Goal: Task Accomplishment & Management: Complete application form

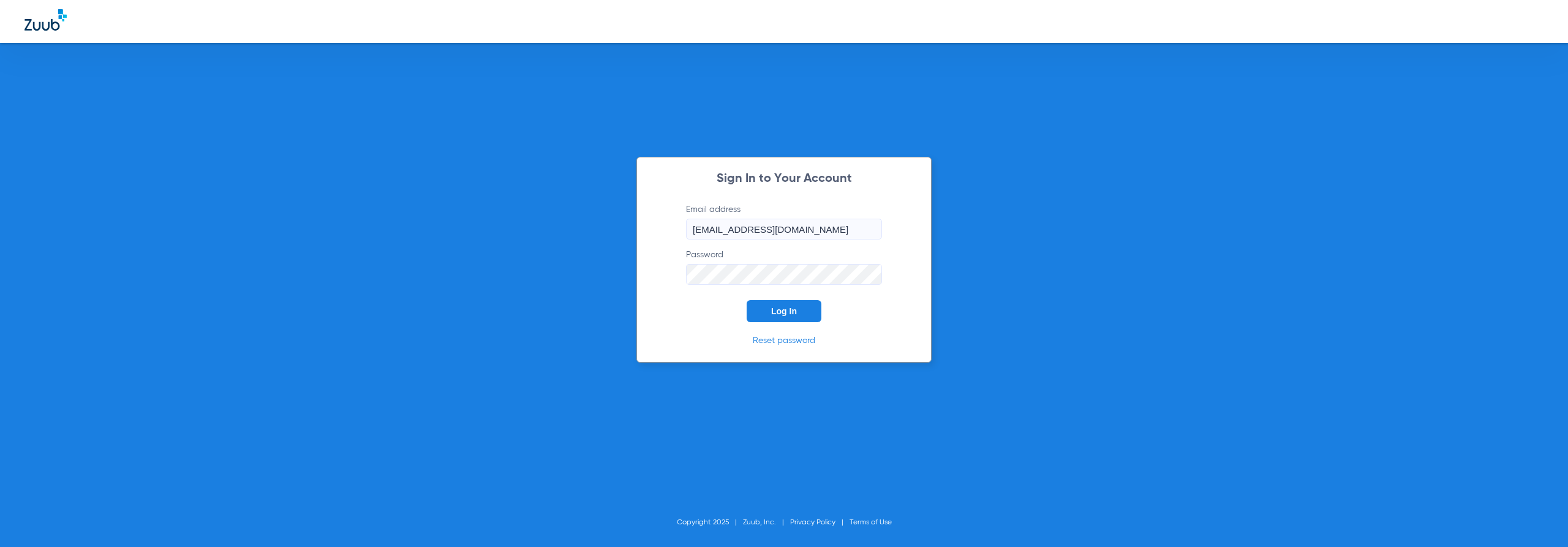
click at [771, 322] on div "Sign In to Your Account Email address [EMAIL_ADDRESS][DOMAIN_NAME] Password Log…" at bounding box center [784, 260] width 296 height 206
click at [773, 317] on button "Log In" at bounding box center [784, 311] width 74 height 22
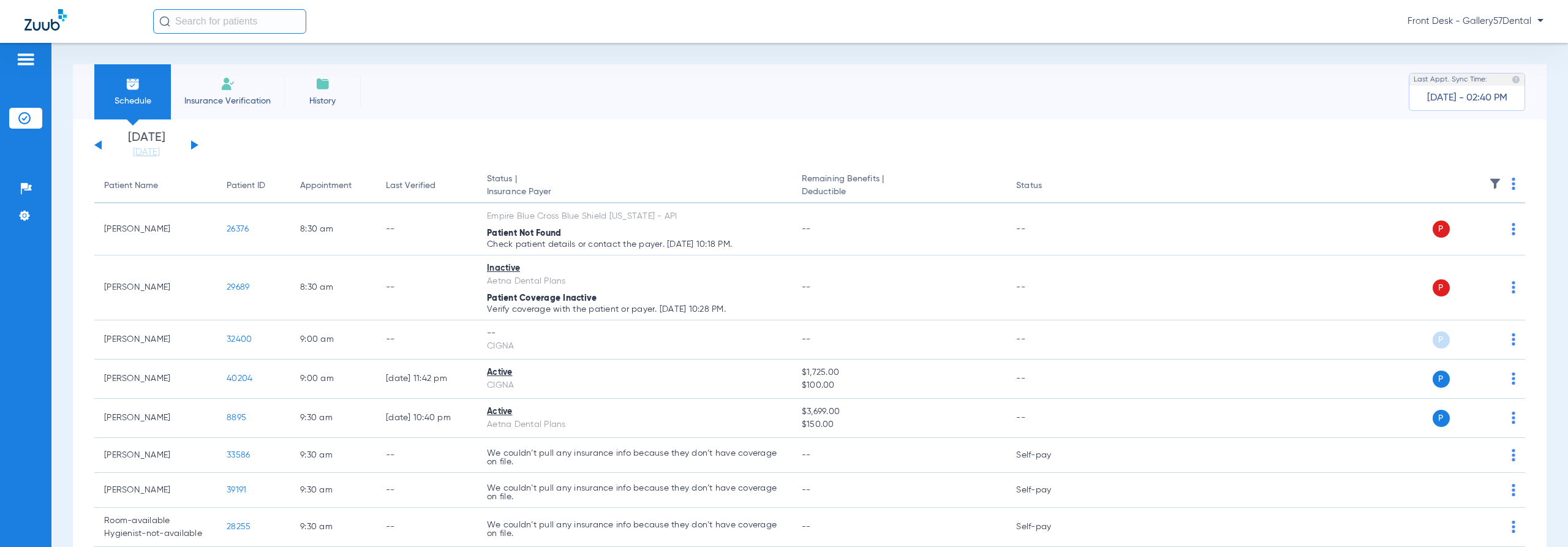
click at [223, 92] on li "Insurance Verification" at bounding box center [227, 92] width 114 height 56
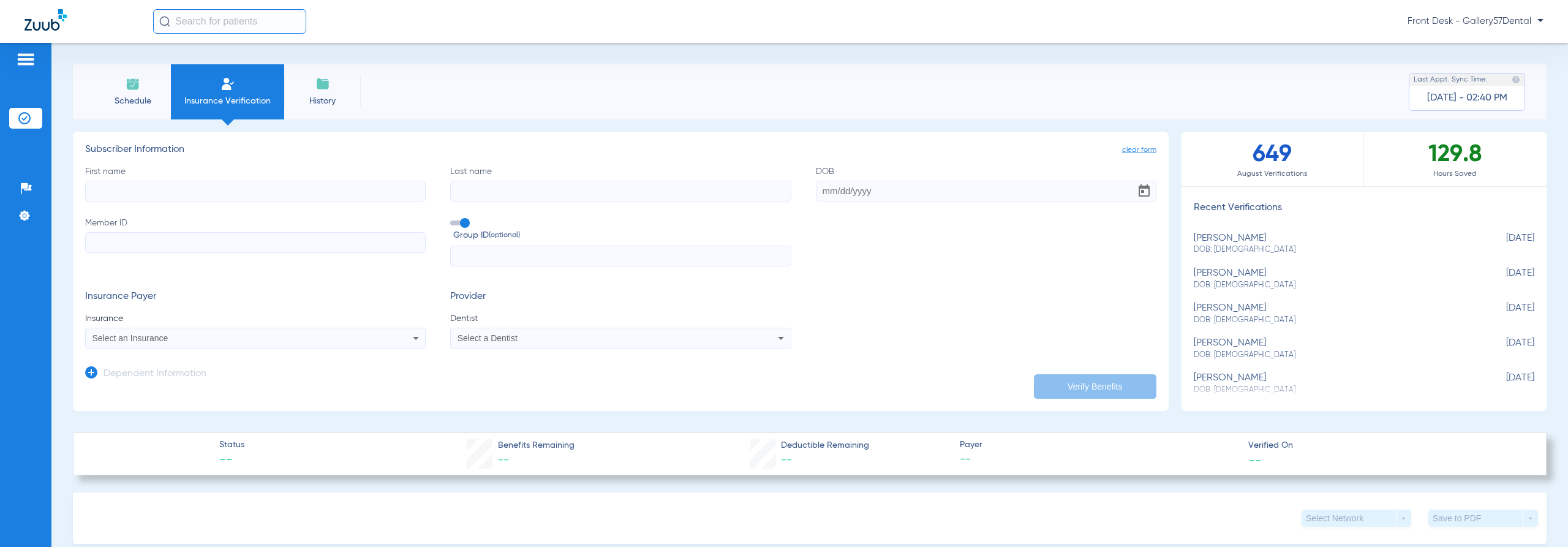
drag, startPoint x: 204, startPoint y: 207, endPoint x: 198, endPoint y: 214, distance: 9.2
click at [200, 209] on div "First name Last name DOB Member ID Group ID (optional)" at bounding box center [621, 217] width 1072 height 102
click at [209, 189] on input "First name" at bounding box center [255, 191] width 340 height 21
type input "Will"
type input "Shi"
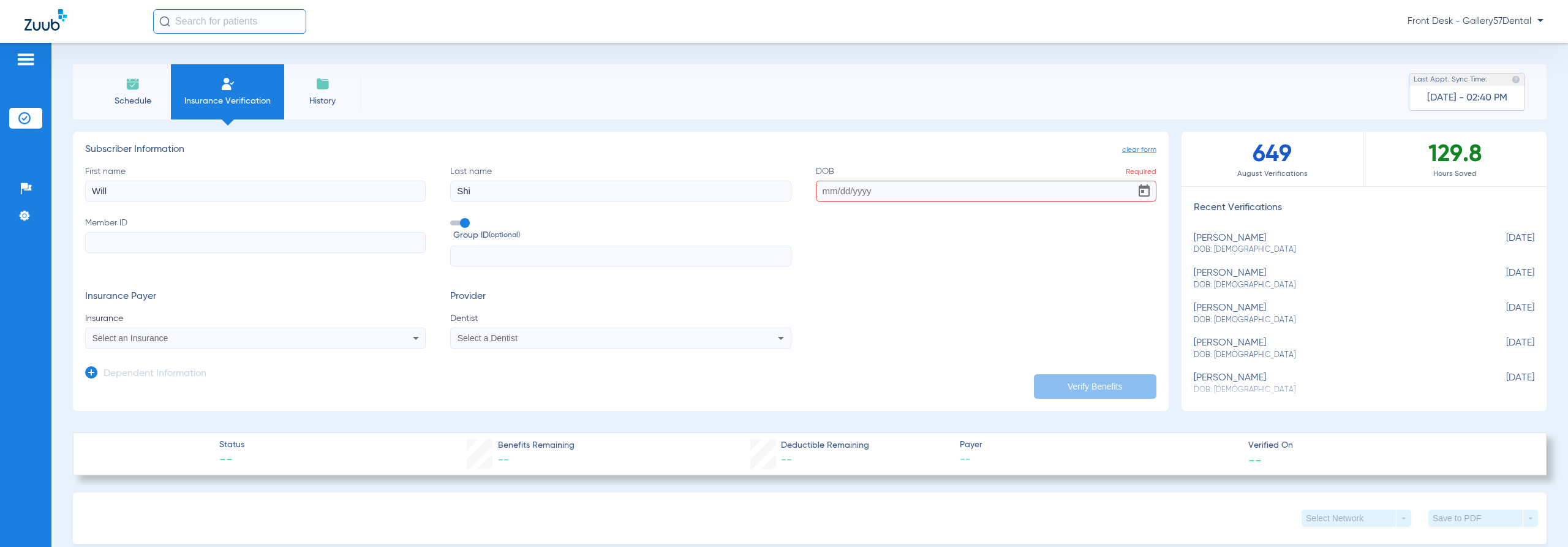
paste input "[DATE]"
type input "[DATE]"
click at [211, 239] on input "Member ID" at bounding box center [255, 242] width 340 height 21
paste input "145-02-4441"
click at [124, 244] on input "145-02-4441" at bounding box center [255, 242] width 340 height 21
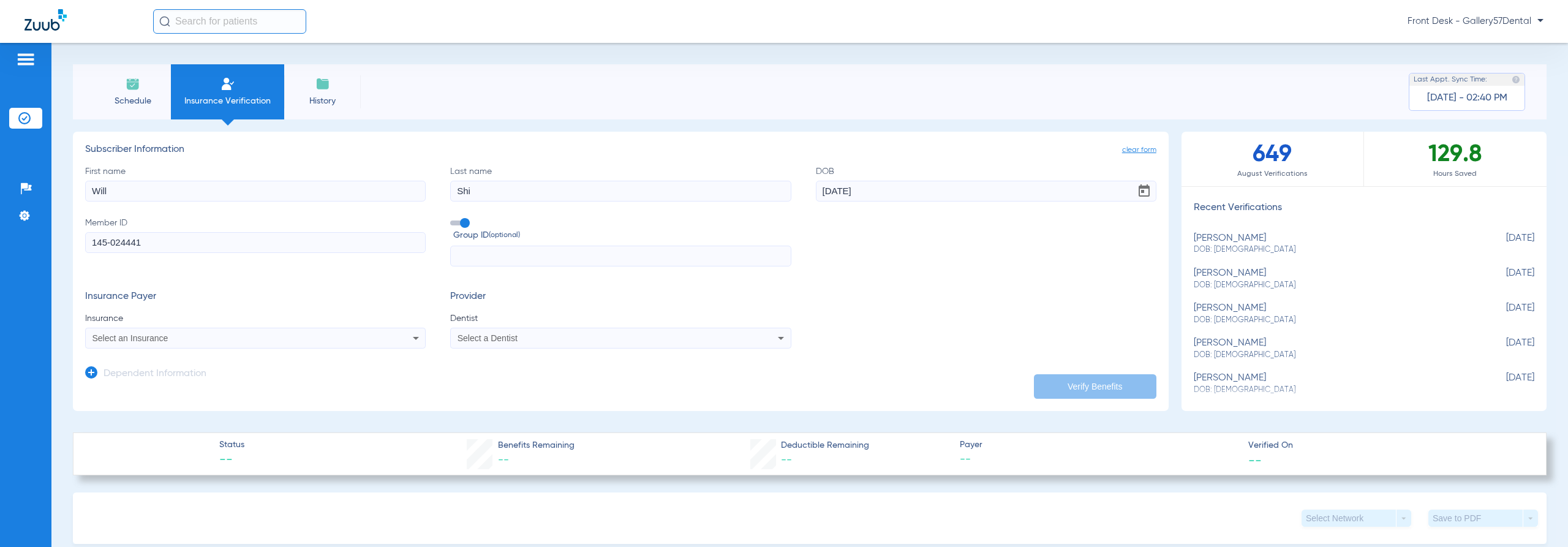
click at [109, 244] on input "145-024441" at bounding box center [255, 242] width 340 height 21
type input "145024441"
click at [178, 331] on div "Select an Insurance" at bounding box center [255, 338] width 339 height 14
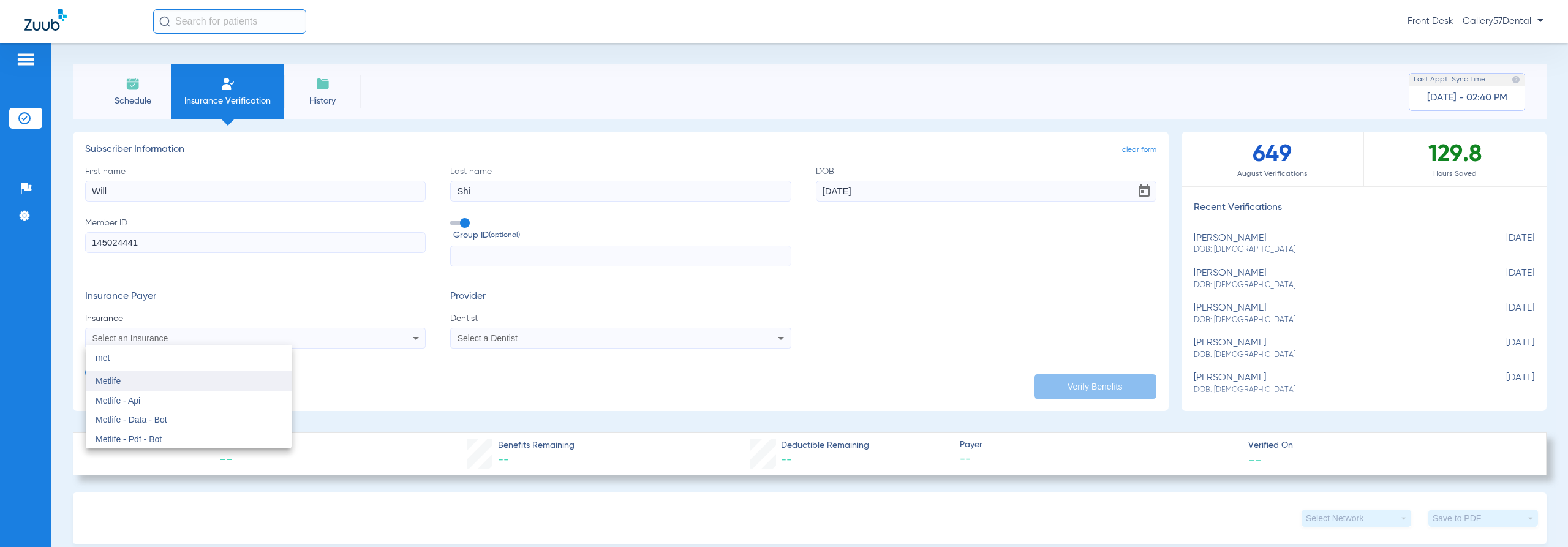
type input "met"
click at [160, 380] on mat-option "Metlife" at bounding box center [189, 381] width 206 height 20
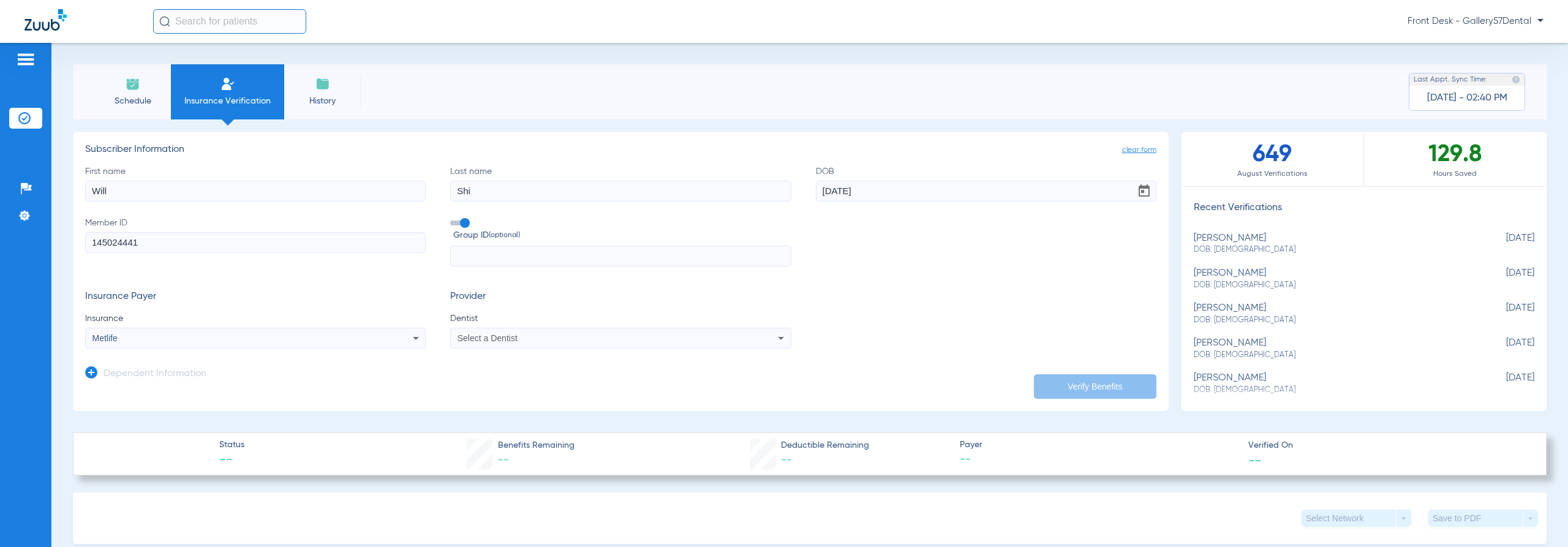
click at [513, 337] on span "Select a Dentist" at bounding box center [487, 338] width 60 height 10
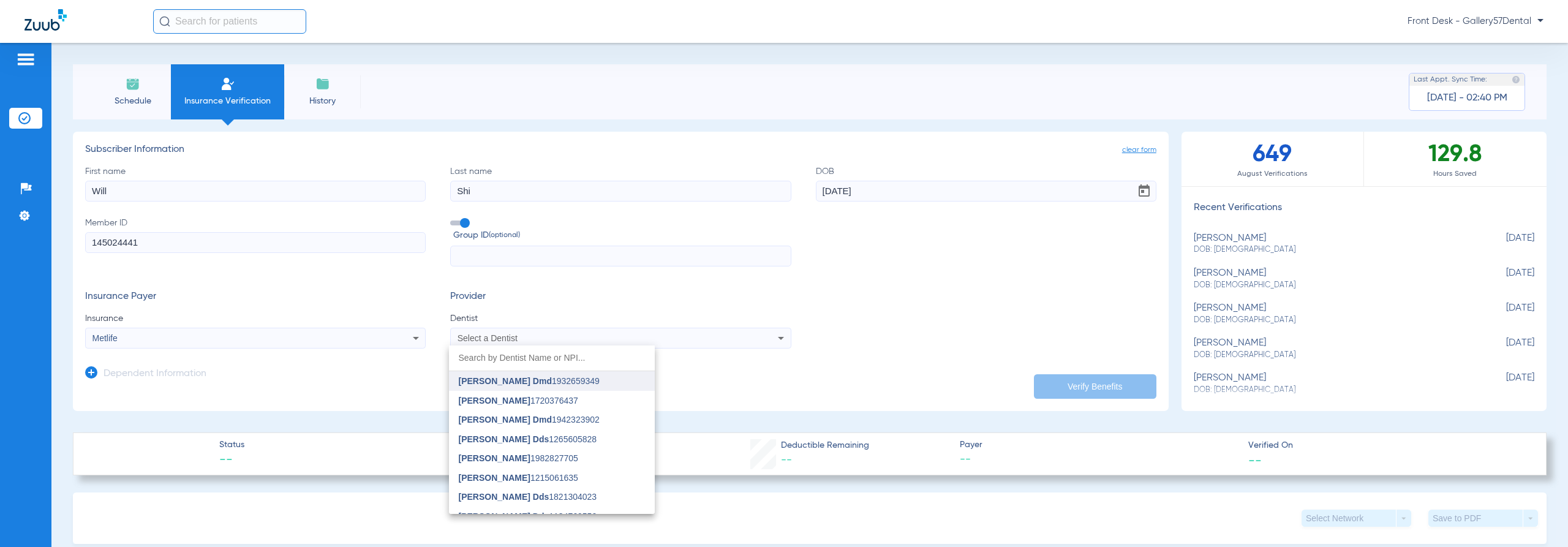
click at [552, 380] on span "[PERSON_NAME] Dmd" at bounding box center [505, 380] width 93 height 10
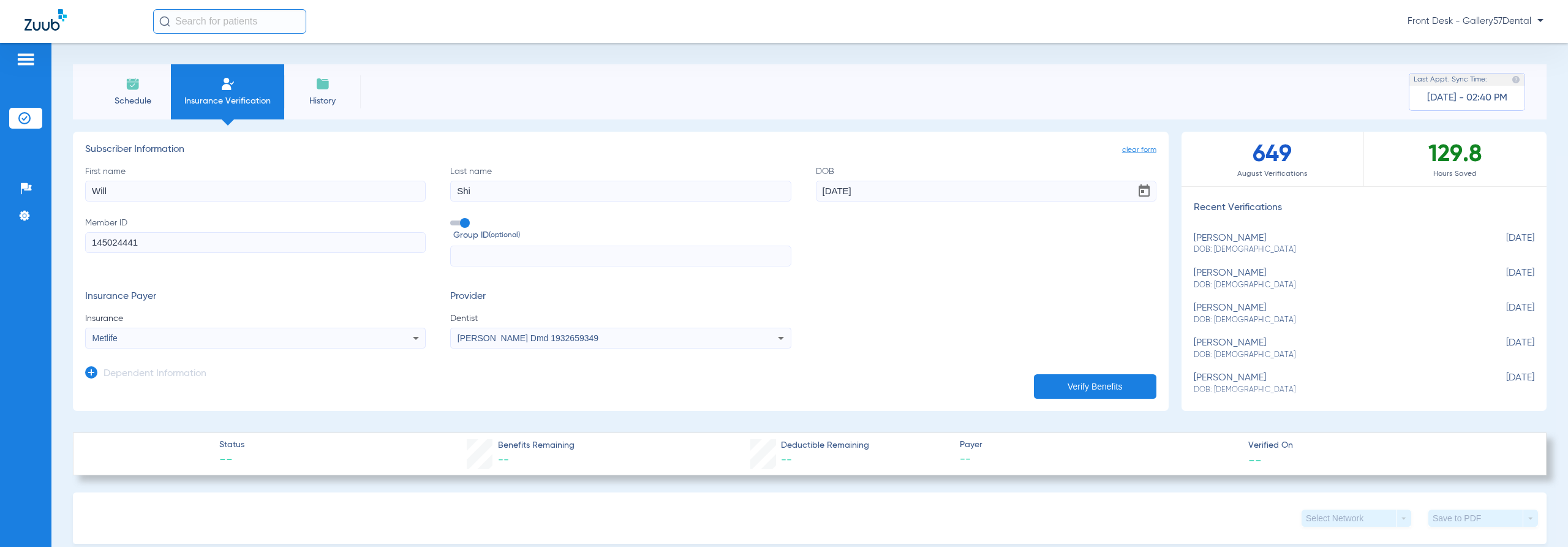
click at [1137, 393] on button "Verify Benefits" at bounding box center [1095, 386] width 123 height 24
